Goal: Task Accomplishment & Management: Use online tool/utility

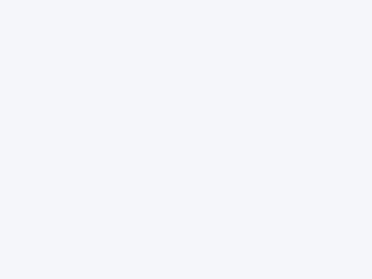
click at [186, 139] on div at bounding box center [186, 139] width 372 height 279
